Goal: Task Accomplishment & Management: Manage account settings

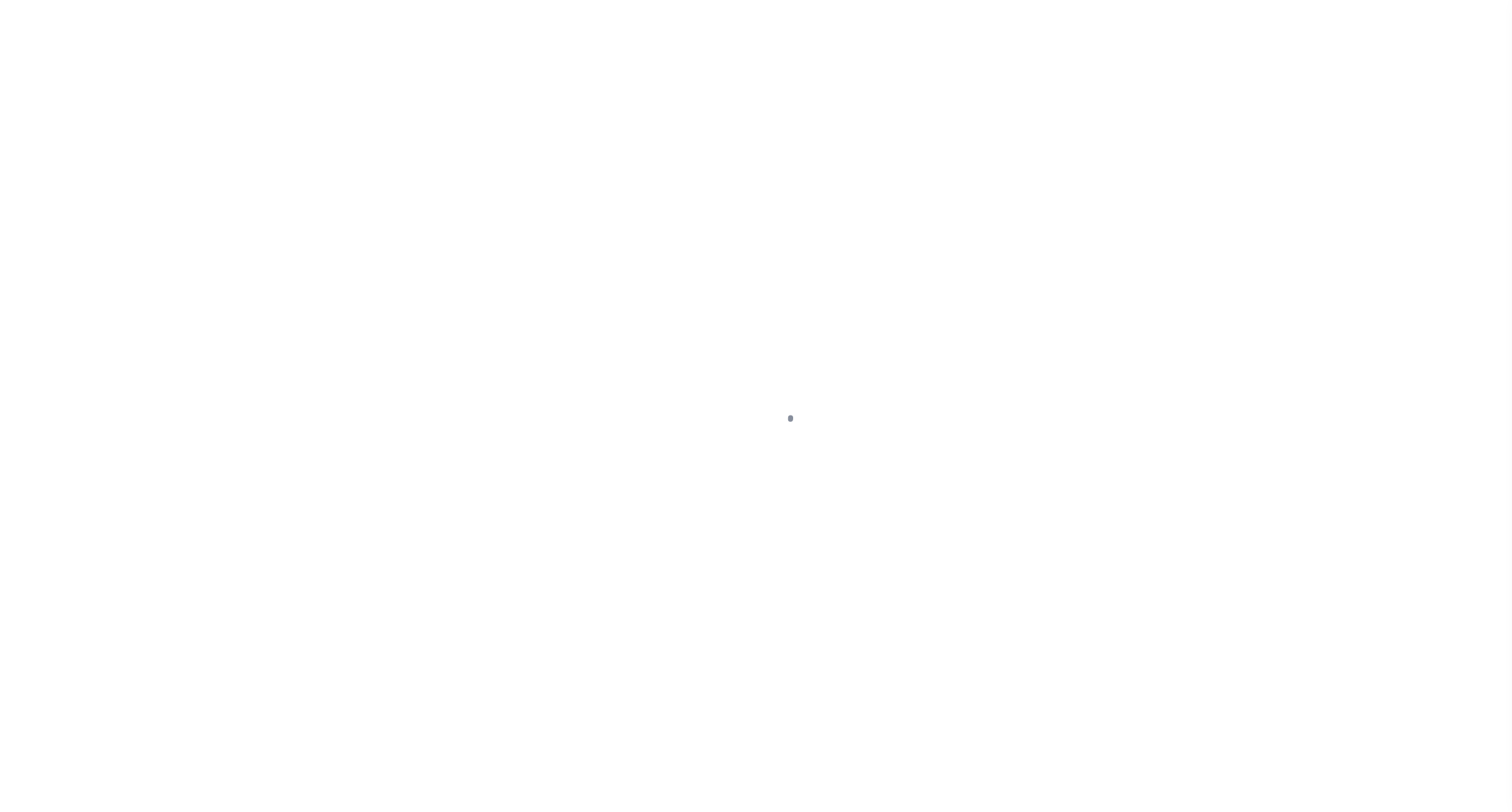
select select "OP2"
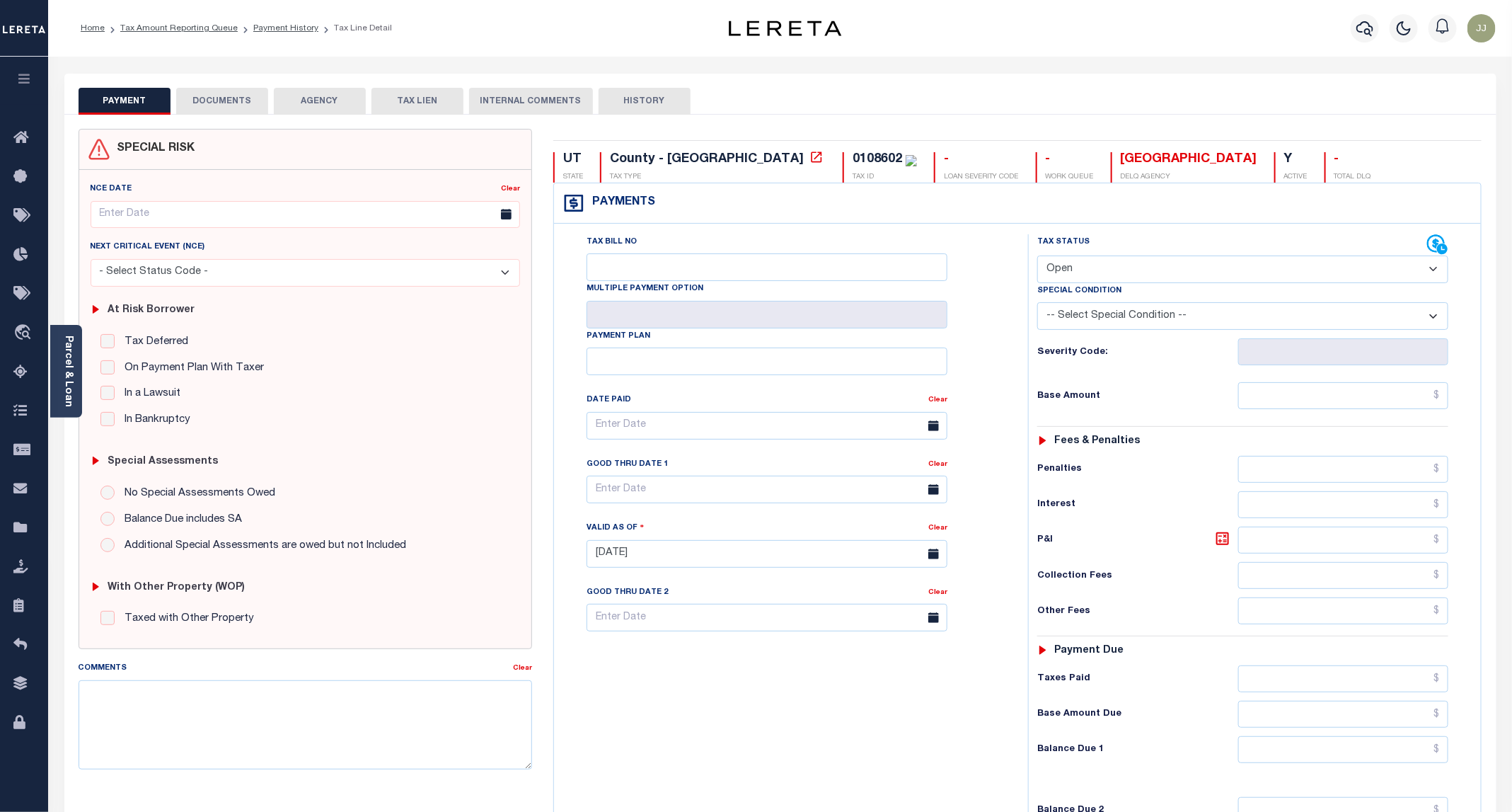
click at [210, 92] on button "DOCUMENTS" at bounding box center [222, 102] width 92 height 27
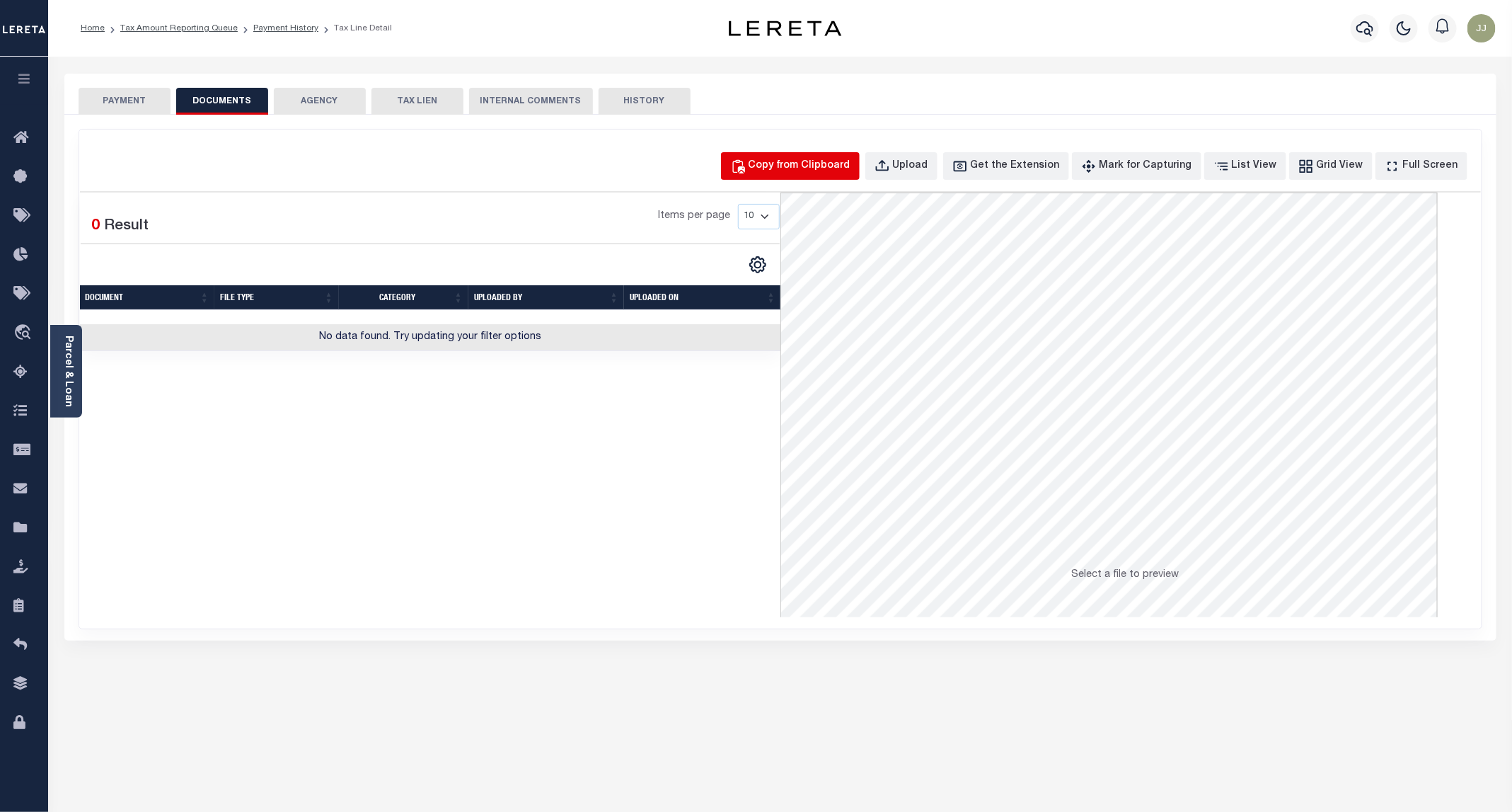
click at [812, 166] on div "Copy from Clipboard" at bounding box center [800, 166] width 102 height 16
select select "POP"
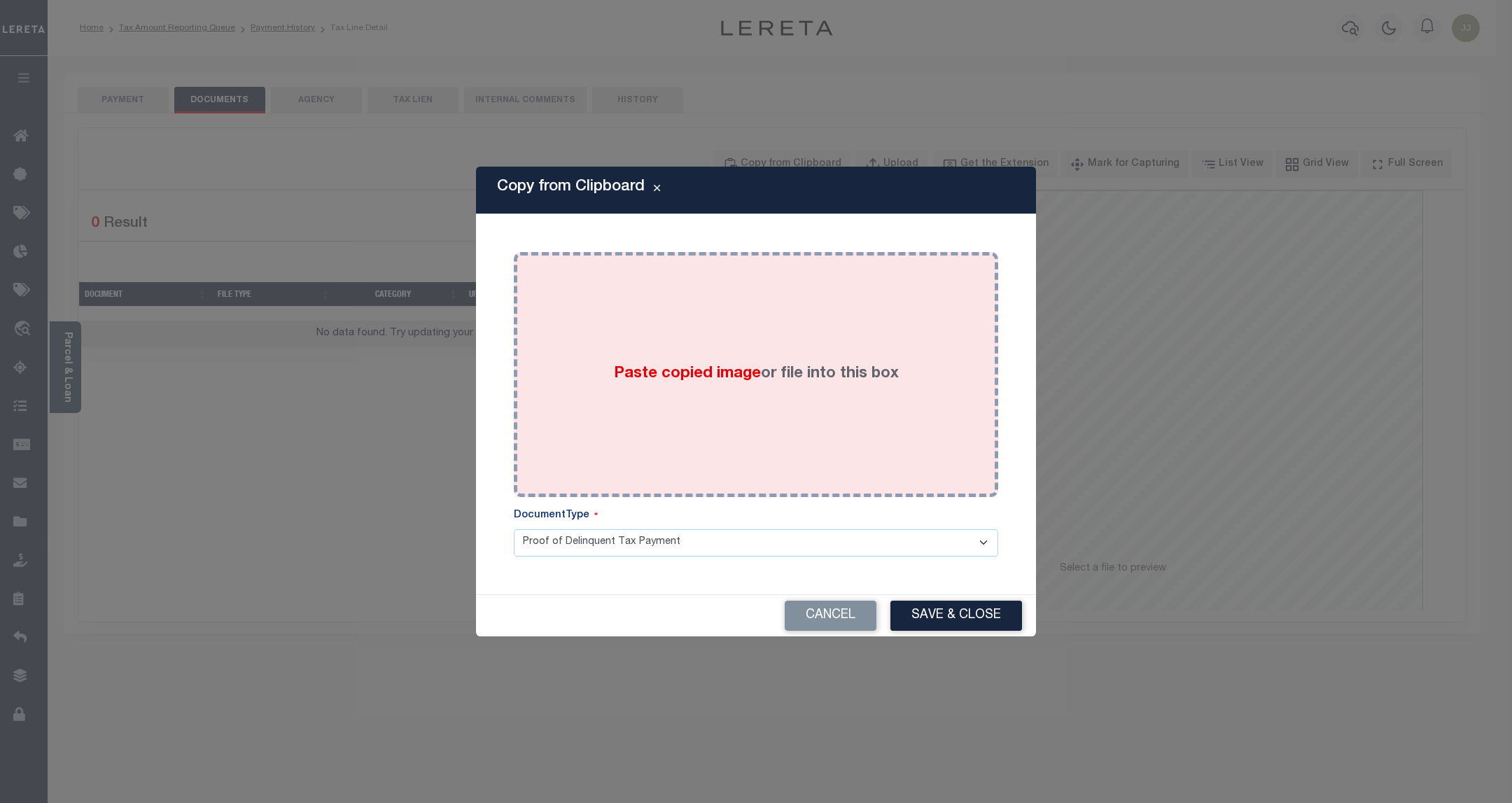
click at [817, 387] on div "Paste copied image or file into this box" at bounding box center [755, 374] width 463 height 224
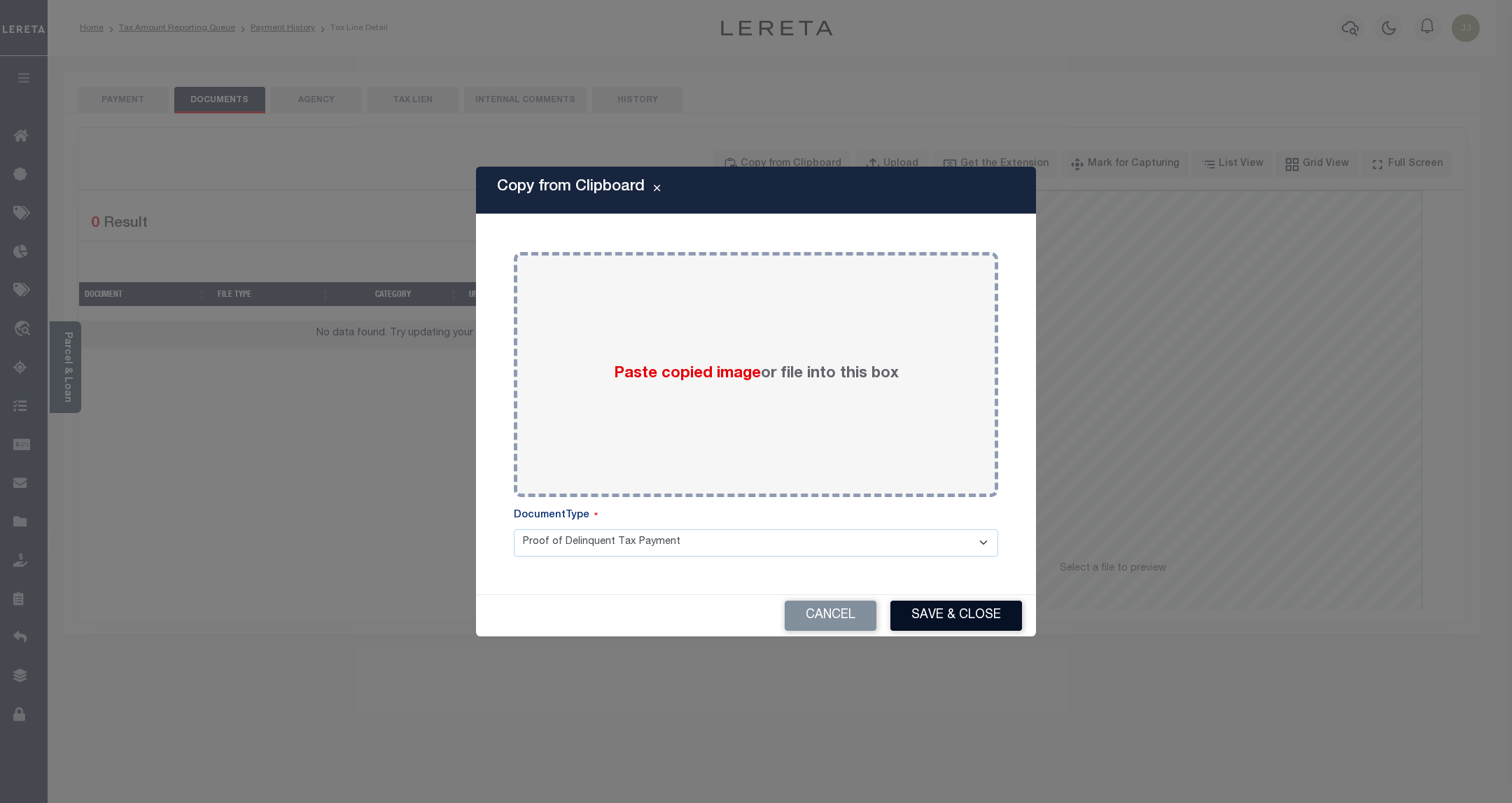
click at [950, 616] on button "Save & Close" at bounding box center [956, 616] width 132 height 30
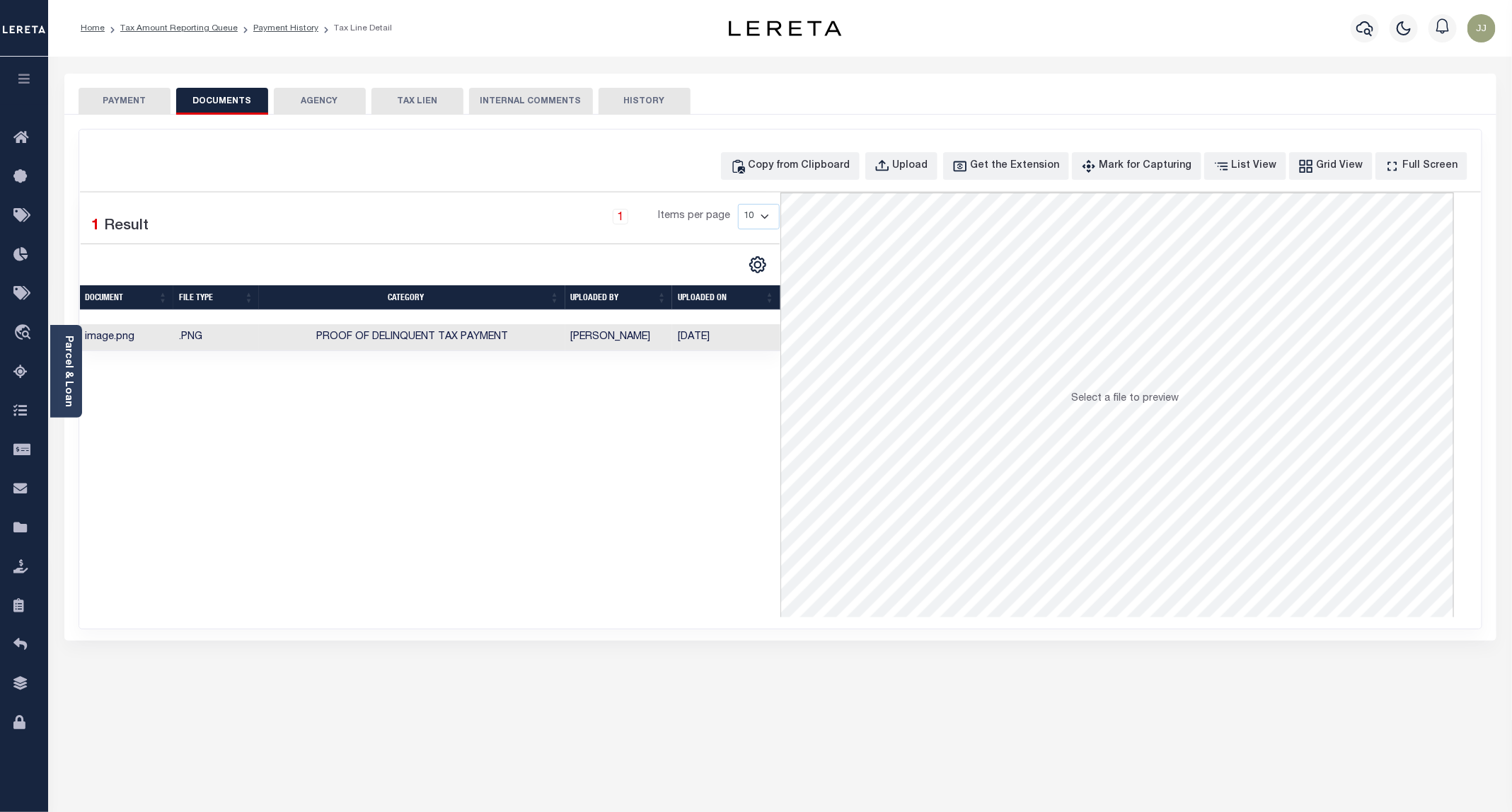
click at [109, 83] on div "PAYMENT DOCUMENTS AGENCY DELINQUENT PAYEE TAX LIEN" at bounding box center [781, 94] width 1432 height 41
click at [132, 98] on button "PAYMENT" at bounding box center [125, 102] width 92 height 27
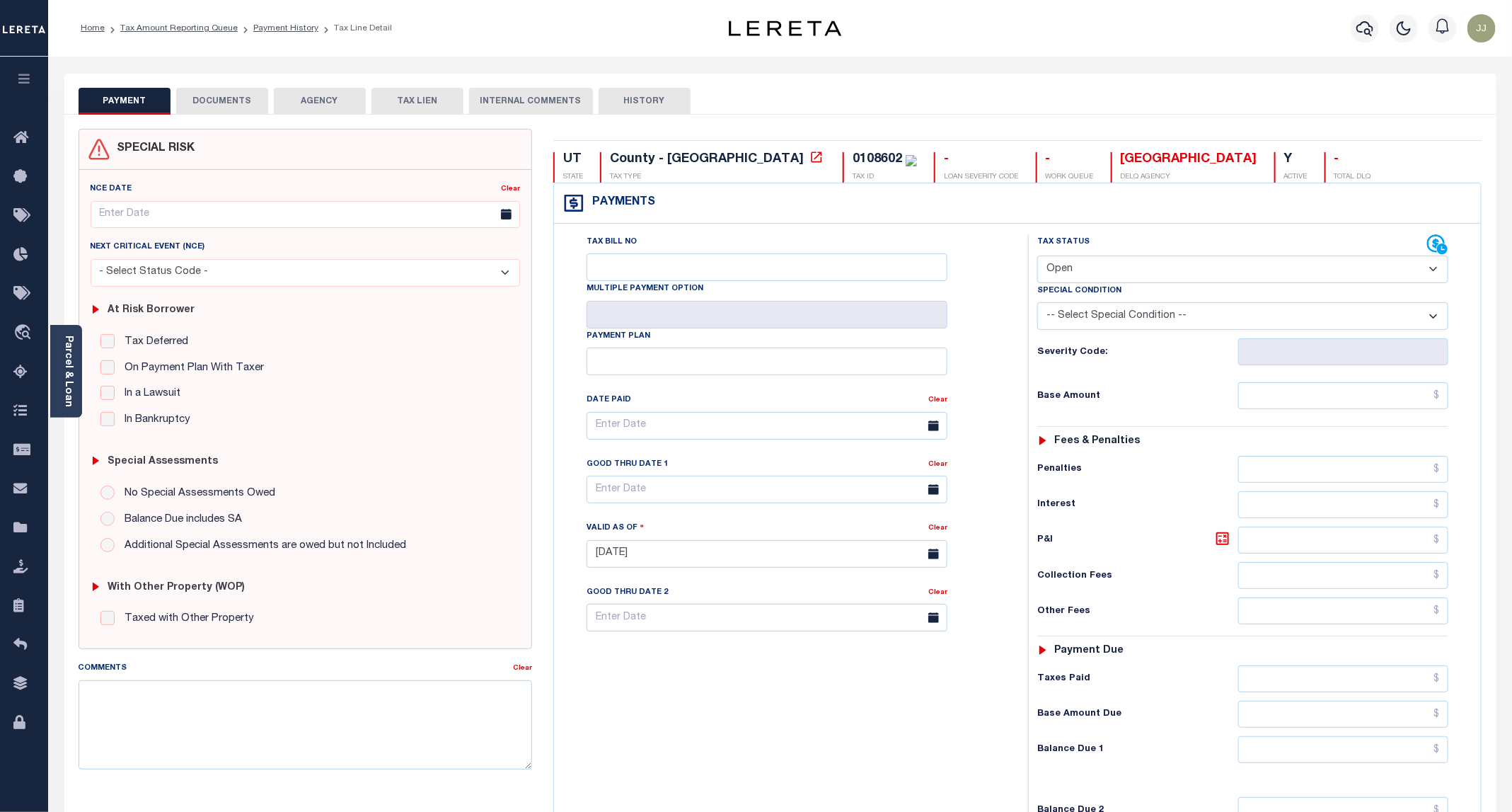
click at [1119, 265] on select "- Select Status Code - Open Due/Unpaid Paid Incomplete No Tax Due Internal Refu…" at bounding box center [1242, 269] width 411 height 28
select select "PYD"
click at [1038, 257] on select "- Select Status Code - Open Due/Unpaid Paid Incomplete No Tax Due Internal Refu…" at bounding box center [1242, 269] width 411 height 28
type input "[DATE]"
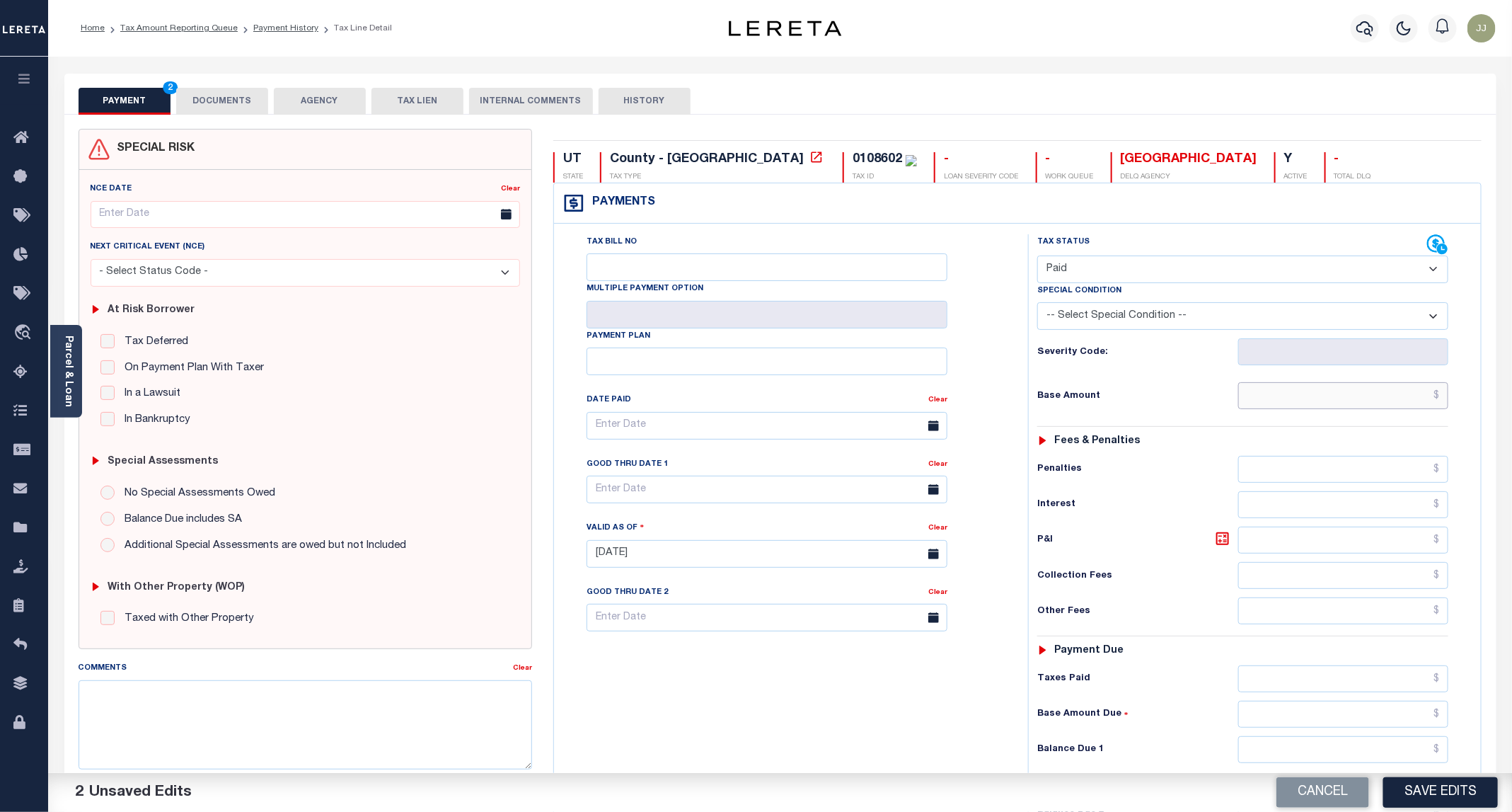
click at [1344, 397] on input "text" at bounding box center [1344, 395] width 210 height 27
type input "$0.00"
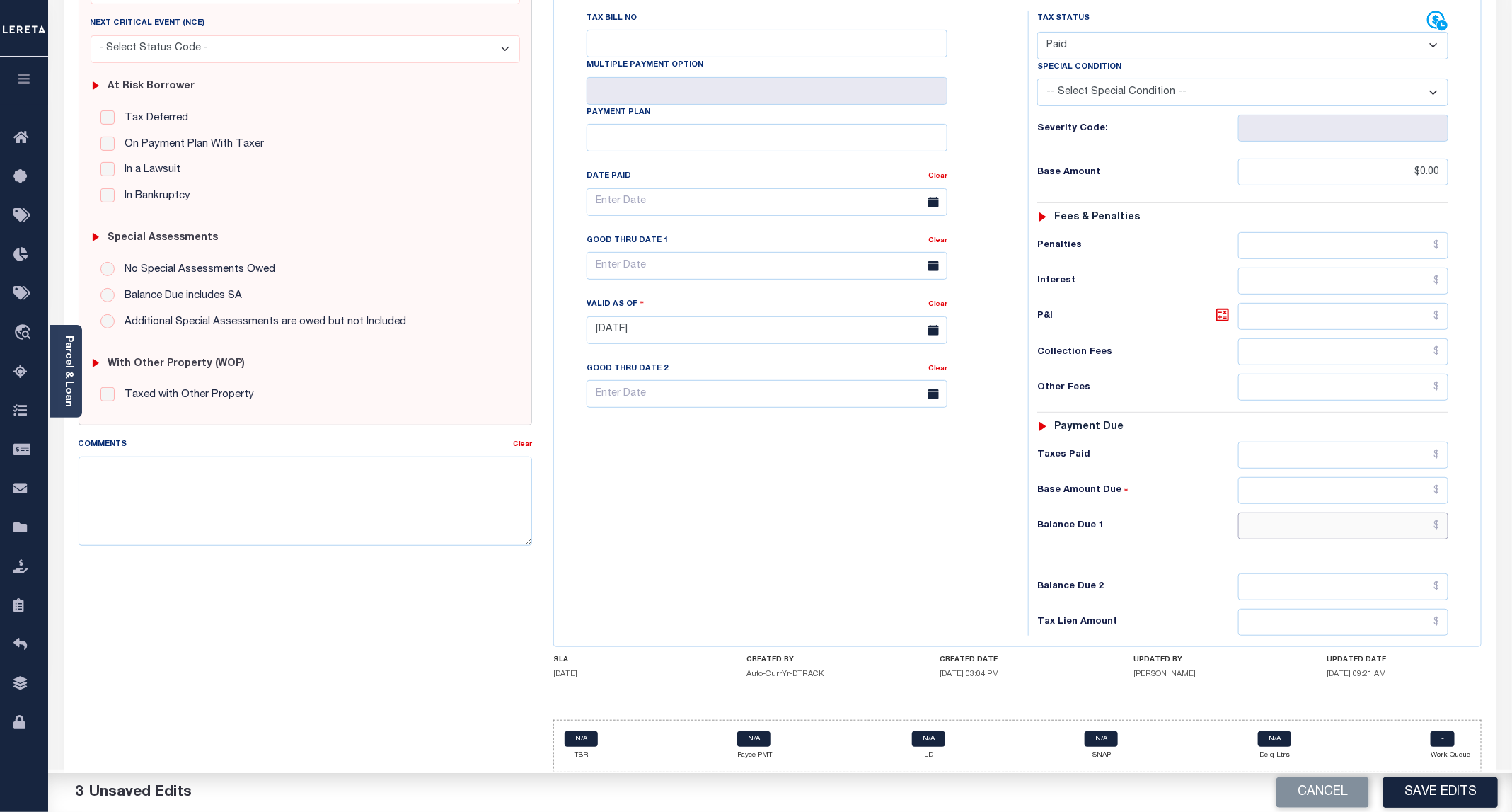
click at [1362, 533] on input "text" at bounding box center [1344, 526] width 210 height 27
type input "$0.00"
click at [1465, 794] on button "Save Edits" at bounding box center [1441, 792] width 115 height 30
